Goal: Information Seeking & Learning: Learn about a topic

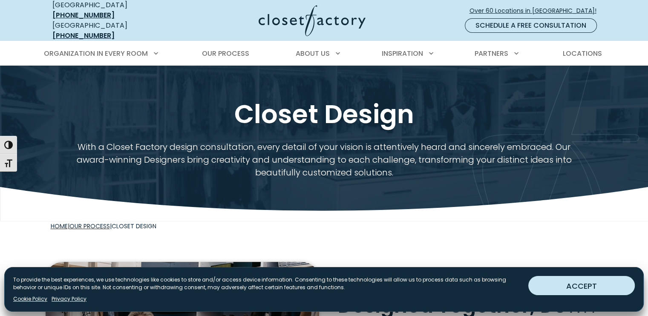
click at [595, 289] on button "ACCEPT" at bounding box center [582, 285] width 107 height 19
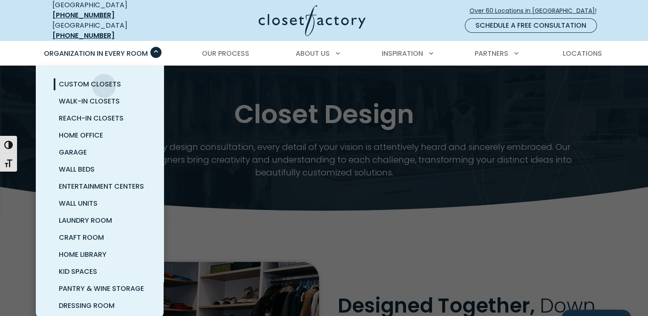
click at [104, 79] on span "Custom Closets" at bounding box center [90, 84] width 62 height 10
